Goal: Information Seeking & Learning: Learn about a topic

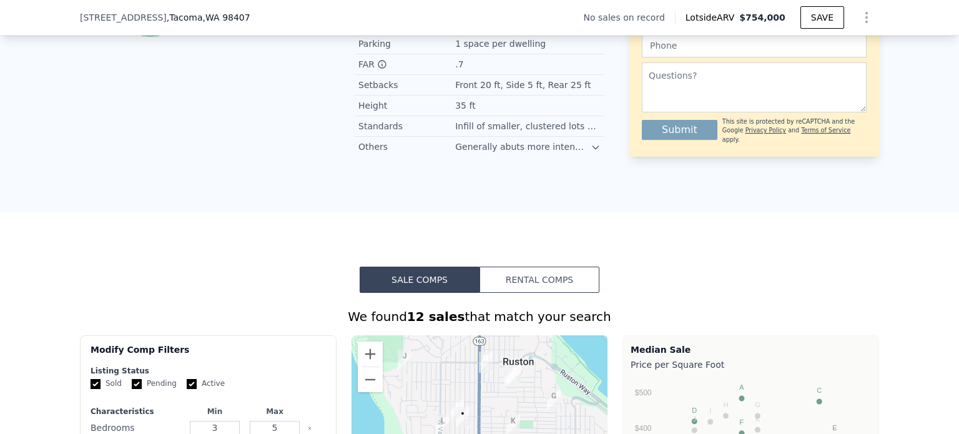
scroll to position [999, 0]
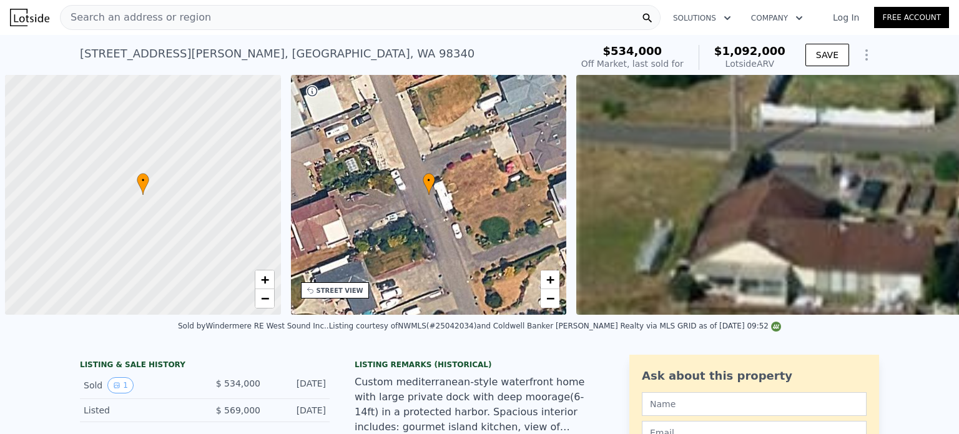
scroll to position [0, 5]
